Goal: Navigation & Orientation: Find specific page/section

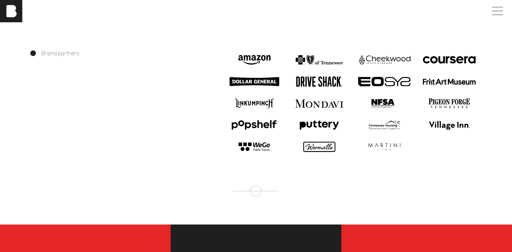
scroll to position [874, 0]
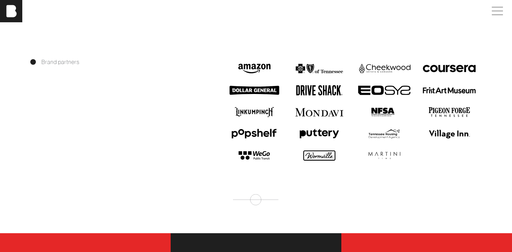
drag, startPoint x: 257, startPoint y: 198, endPoint x: 272, endPoint y: 198, distance: 15.7
click at [263, 198] on div "Brand partners" at bounding box center [256, 132] width 512 height 148
click at [272, 199] on div "Brand partners" at bounding box center [256, 132] width 512 height 148
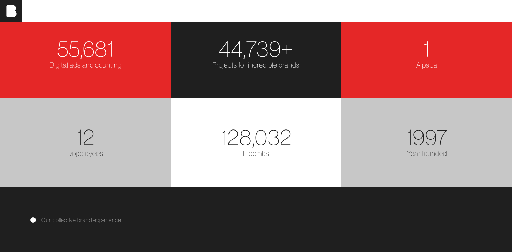
scroll to position [1097, 0]
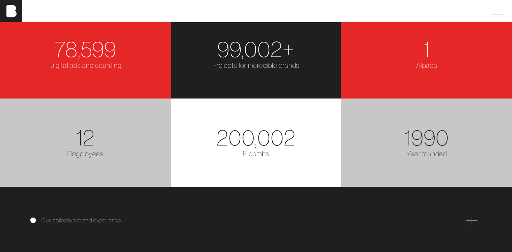
click at [95, 156] on div "Dogployees" at bounding box center [85, 154] width 162 height 10
click at [13, 11] on img at bounding box center [11, 11] width 22 height 22
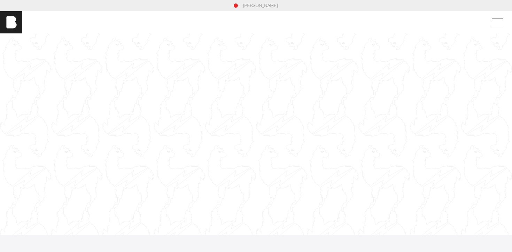
click at [499, 35] on div at bounding box center [256, 134] width 512 height 288
click at [496, 23] on span at bounding box center [496, 22] width 16 height 13
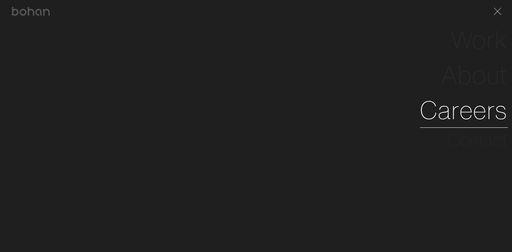
click at [481, 116] on link "Careers" at bounding box center [464, 110] width 88 height 35
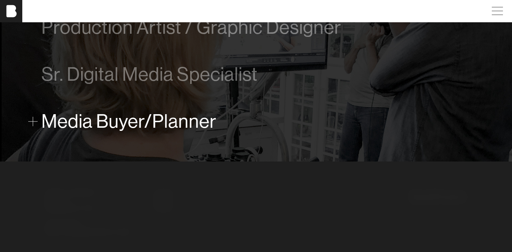
scroll to position [545, 0]
